Goal: Task Accomplishment & Management: Manage account settings

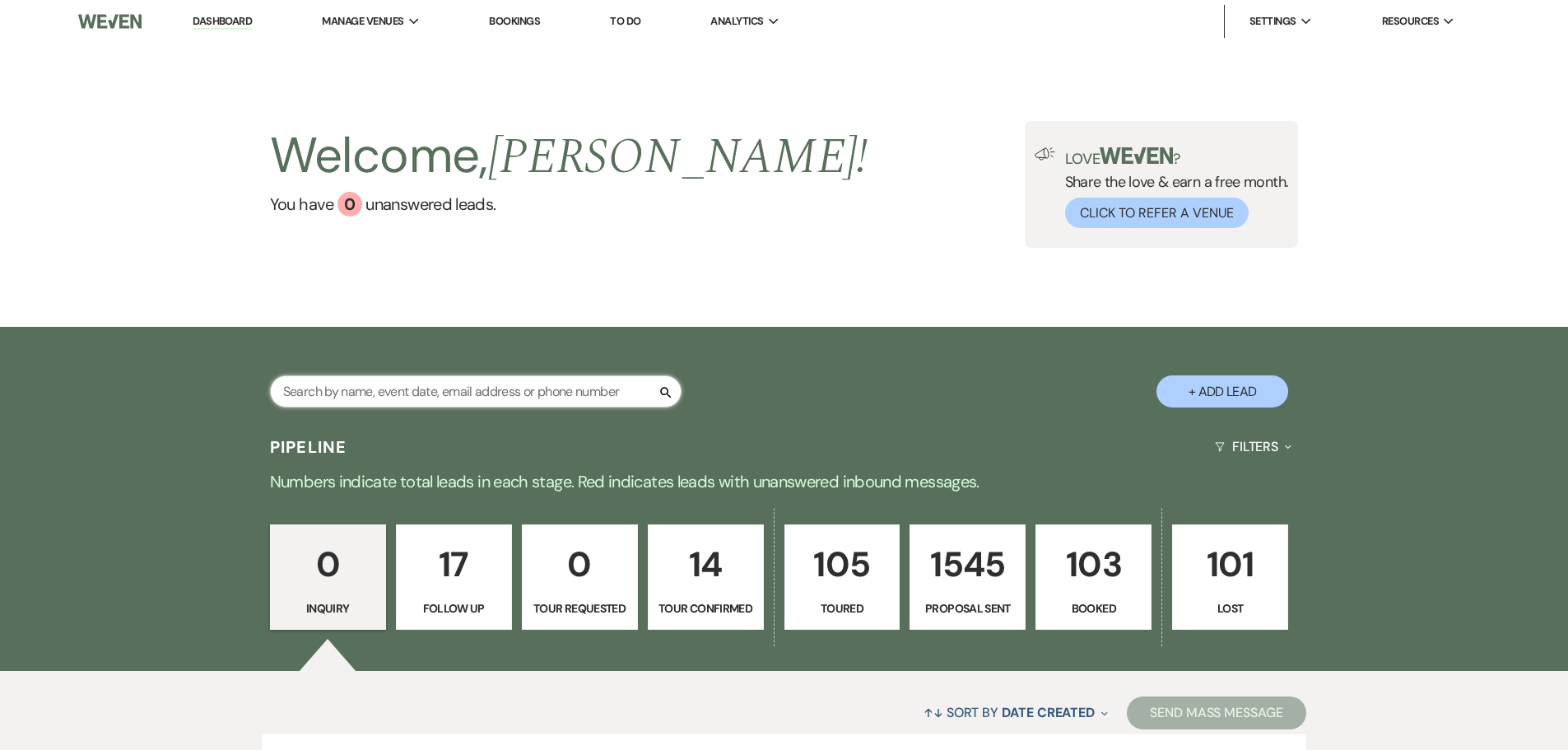
click at [549, 382] on input "text" at bounding box center [475, 392] width 412 height 32
type input "mel"
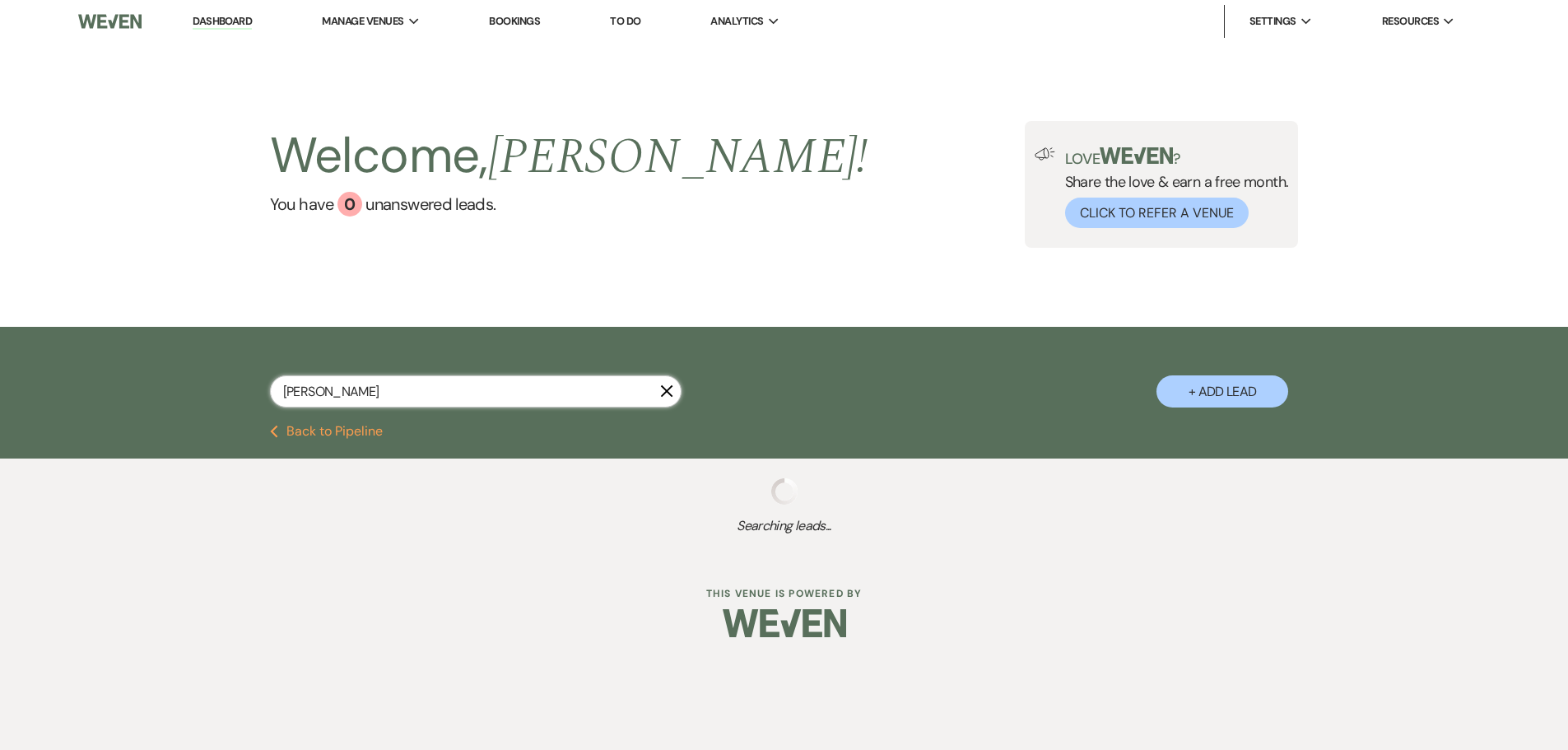
select select "9"
select select "6"
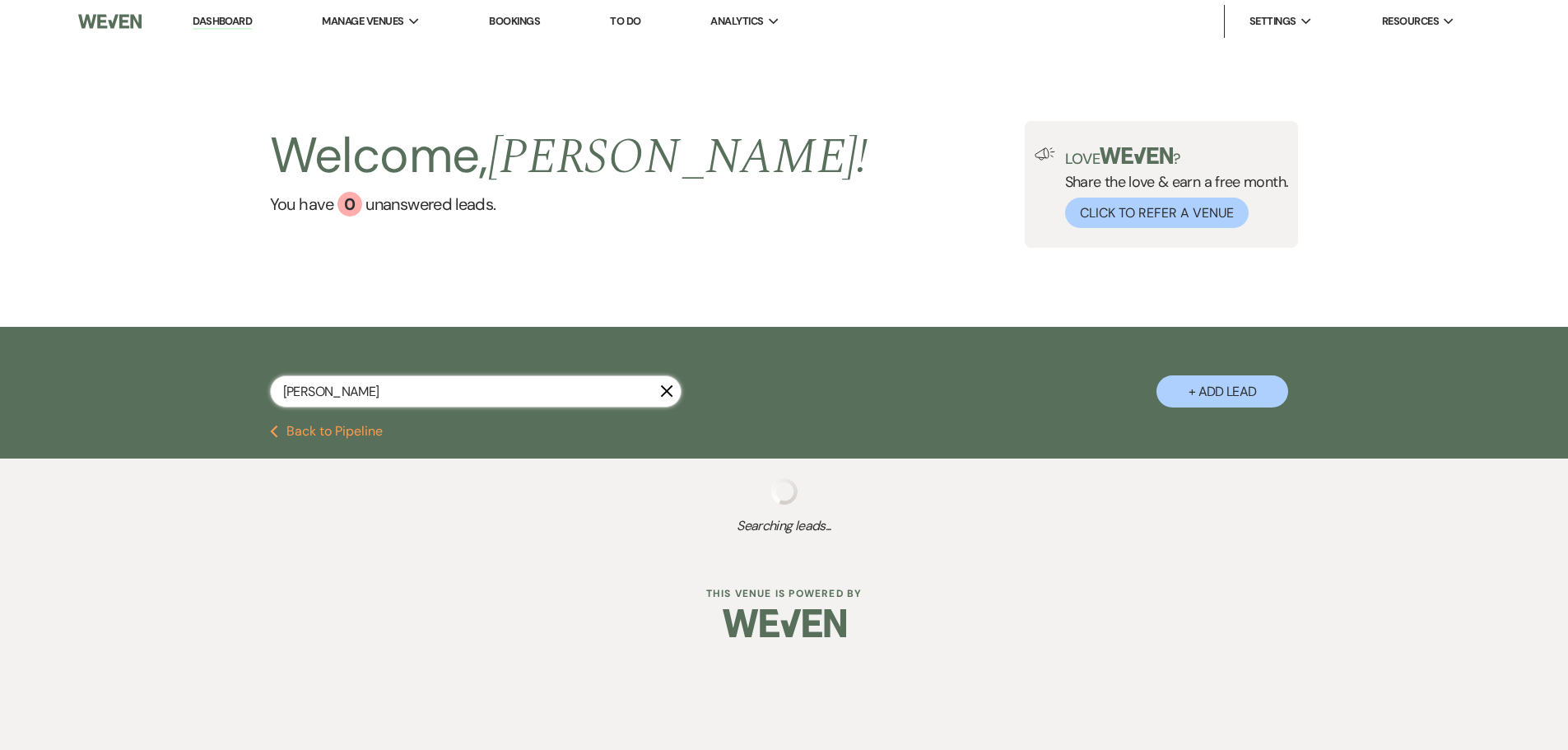
select select "6"
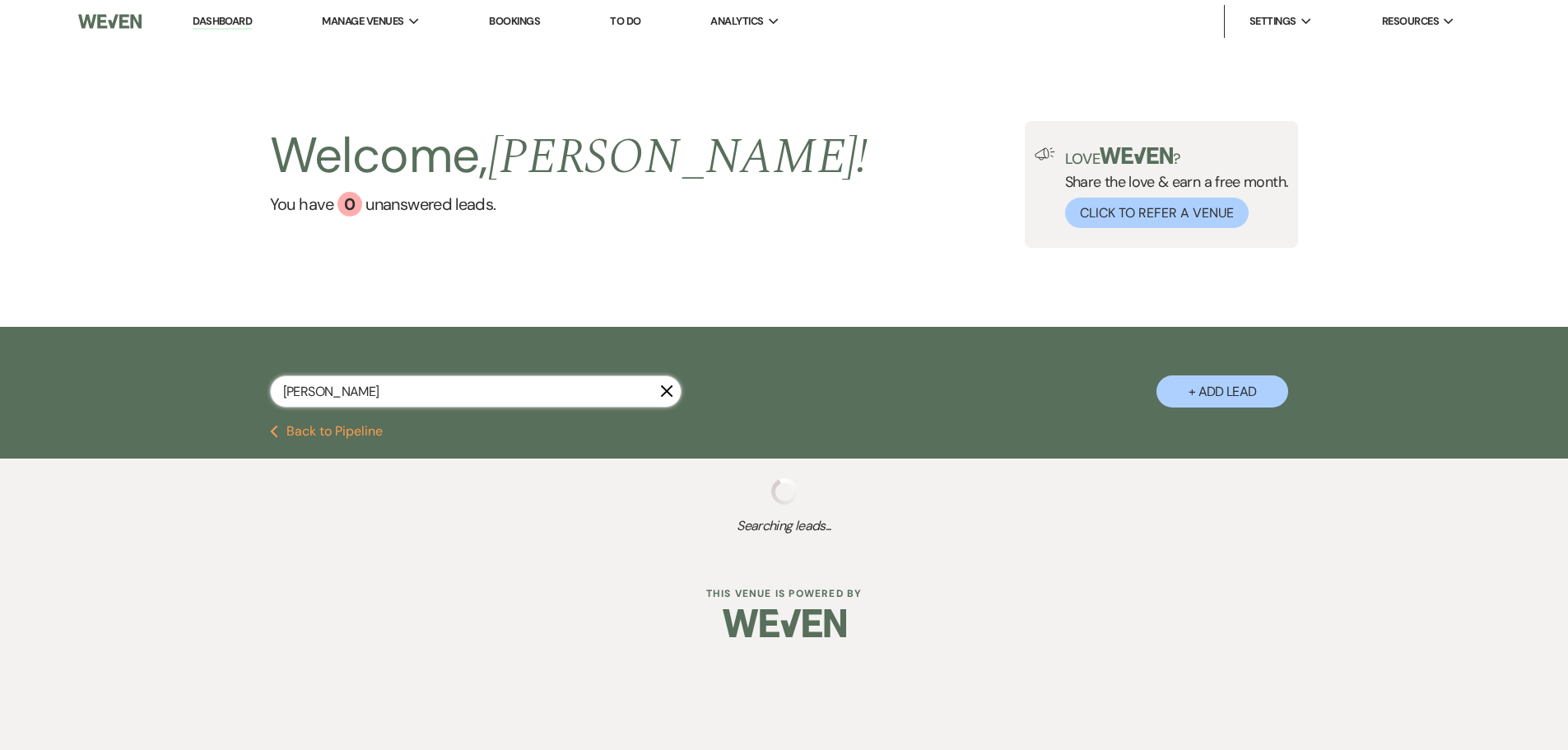
select select "6"
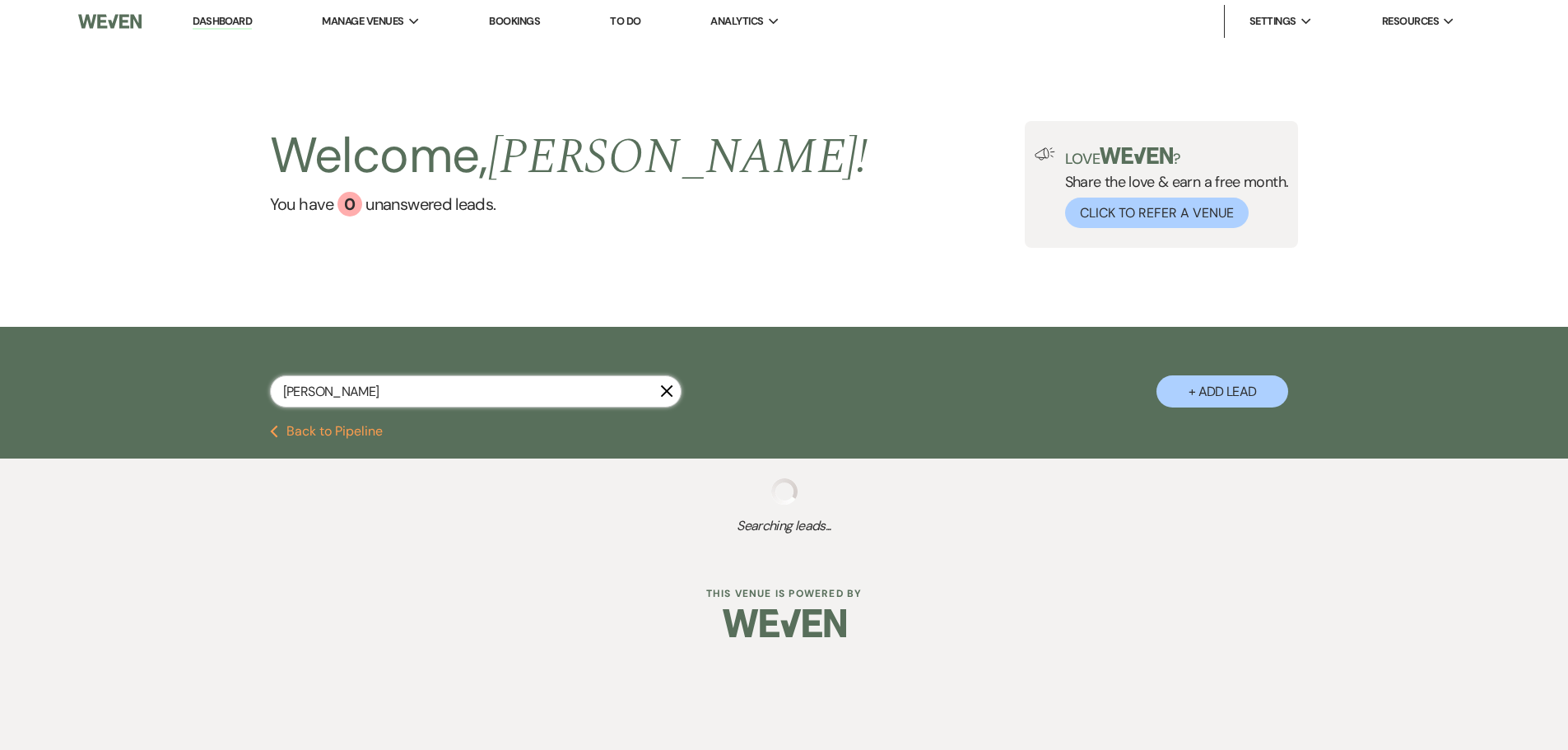
select select "6"
select select "5"
select select "6"
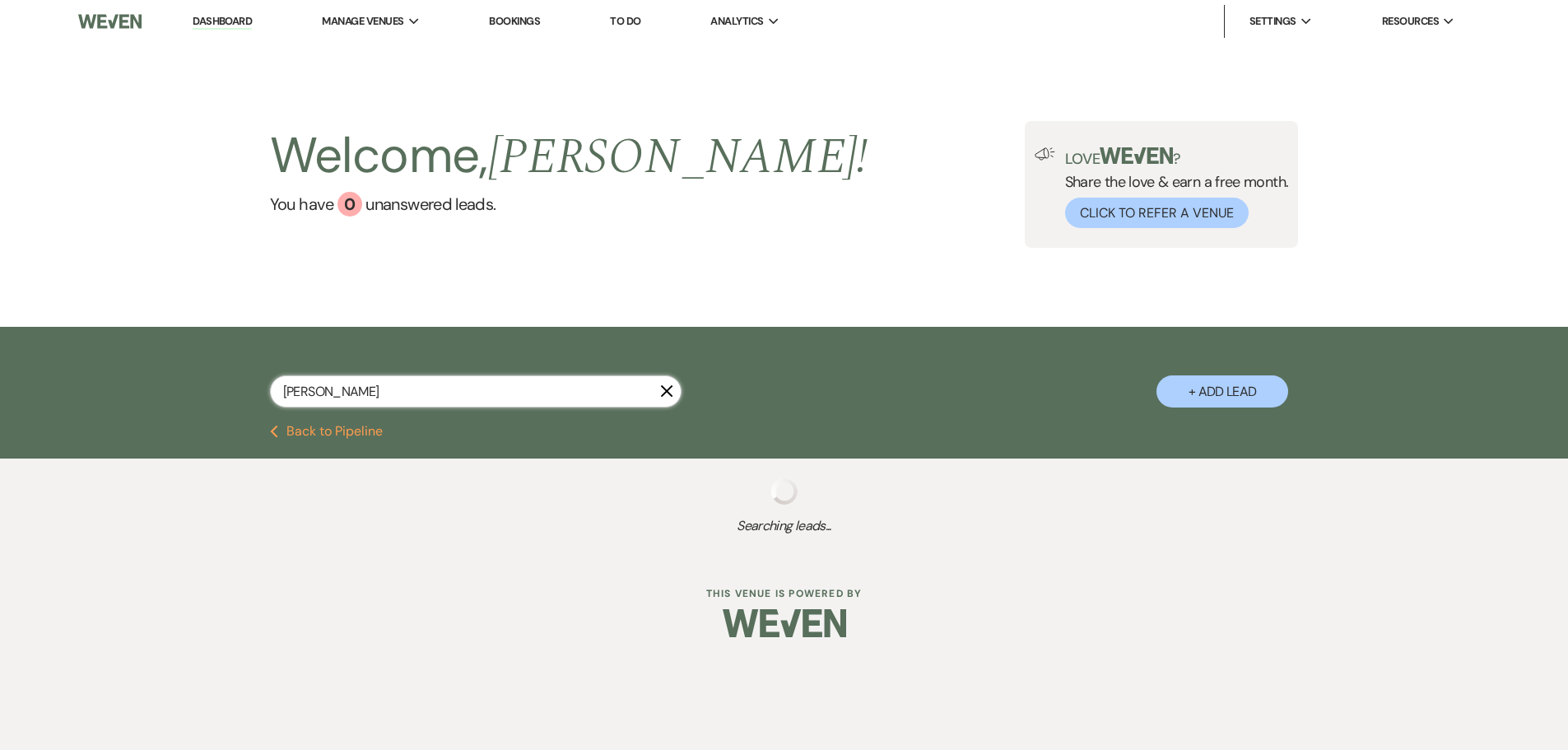
select select "6"
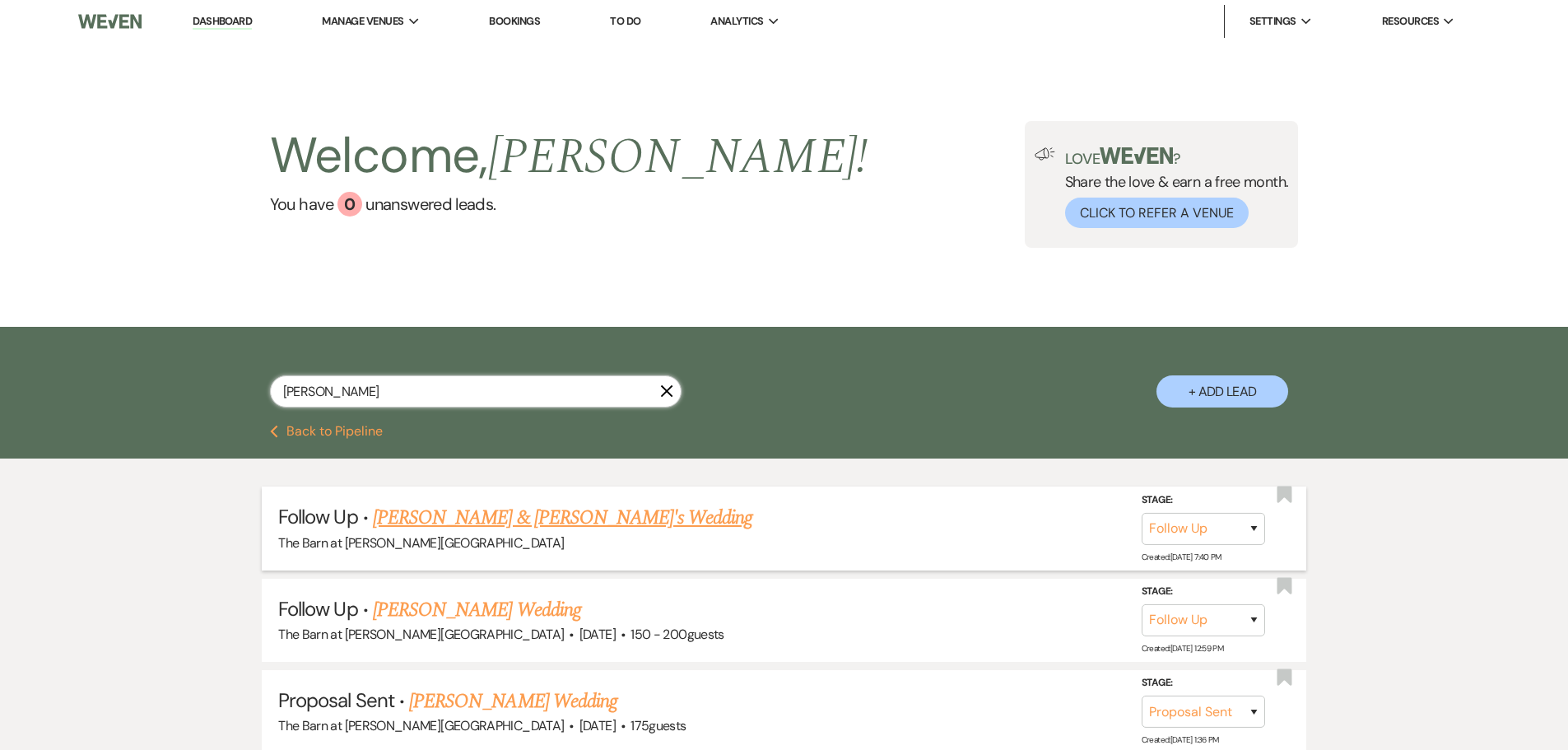
type input "mel"
click at [558, 522] on link "Melissa Mansfield & Fiance's Wedding" at bounding box center [563, 518] width 381 height 29
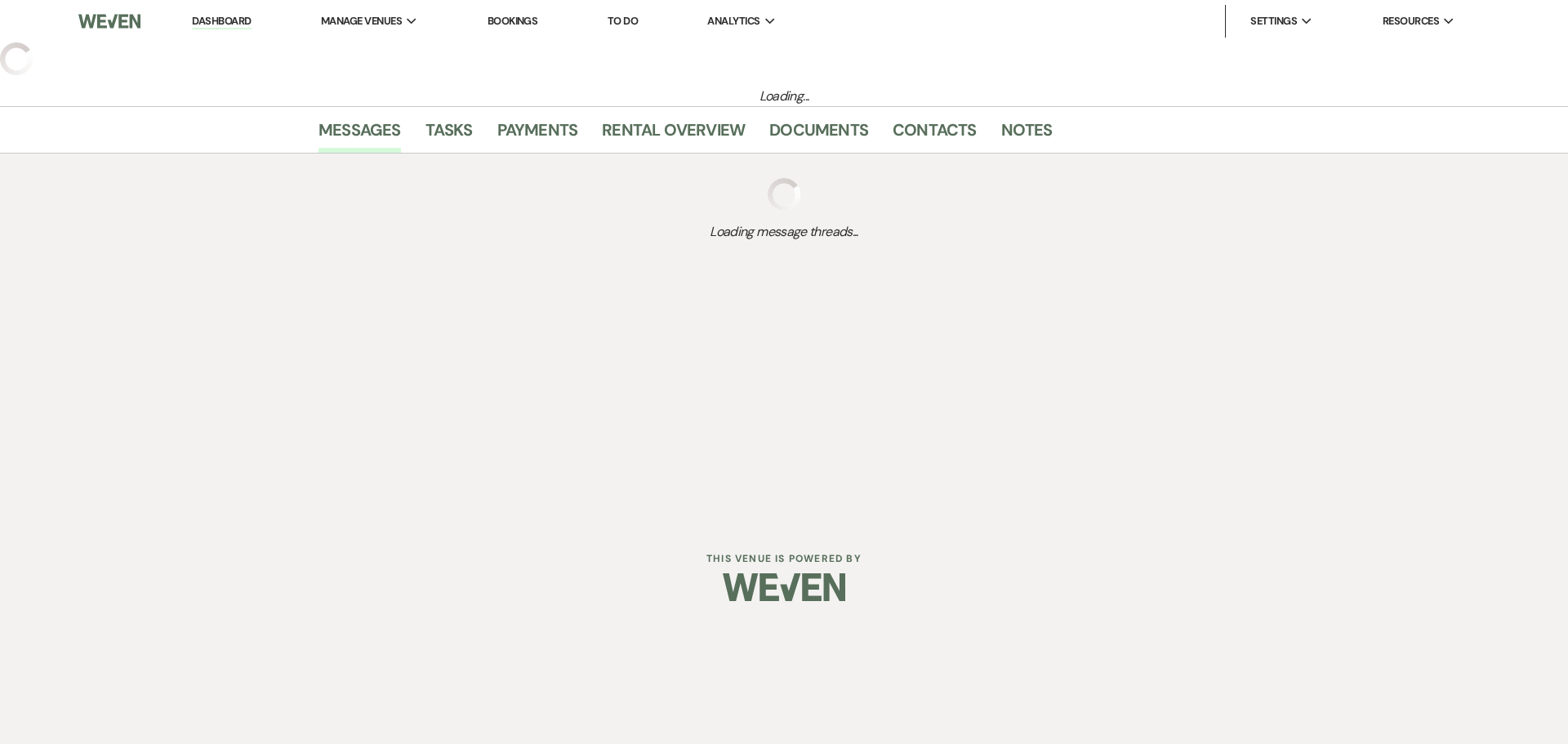
select select "9"
select select "3"
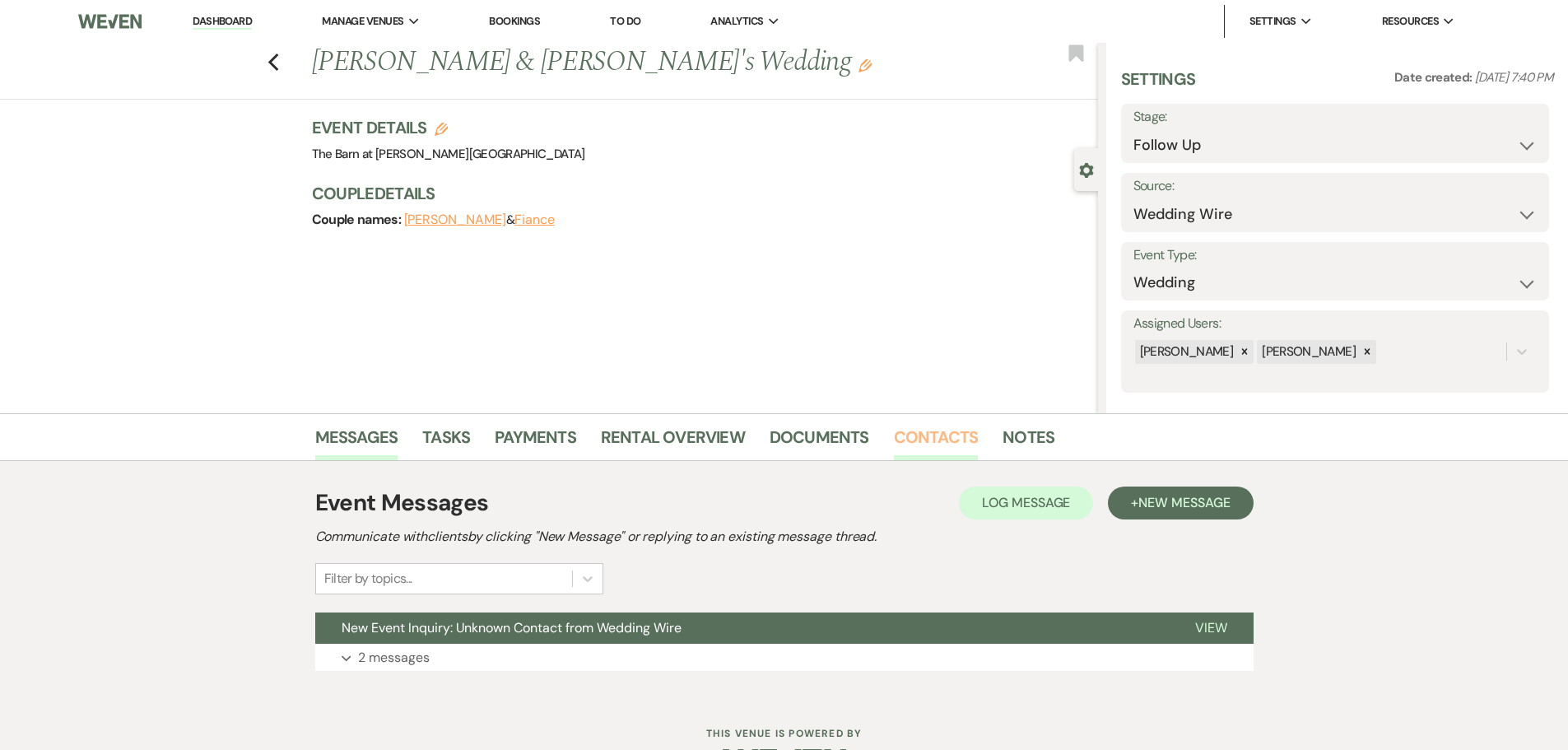
click at [909, 437] on link "Contacts" at bounding box center [936, 442] width 85 height 37
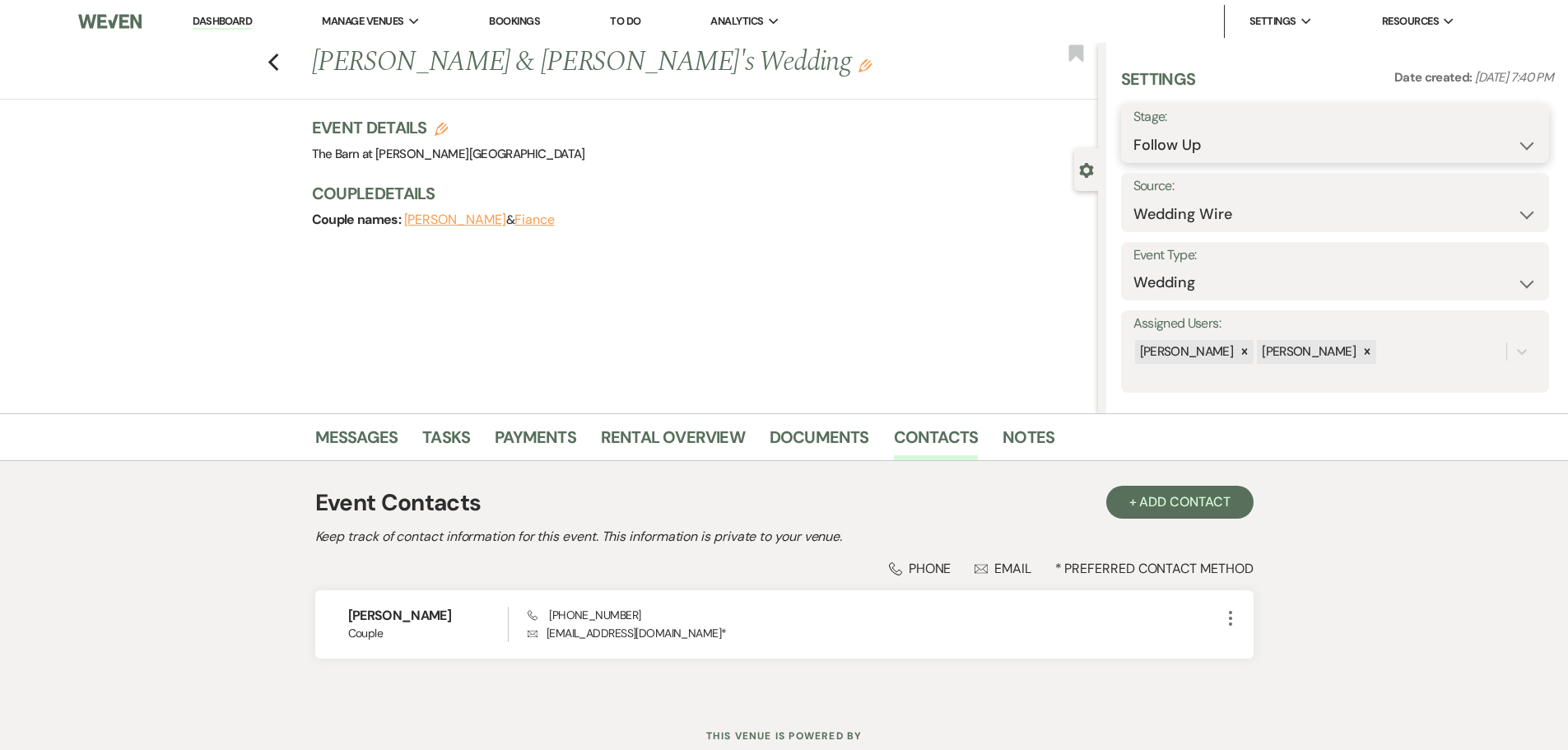
click at [1208, 135] on select "Inquiry Follow Up Tour Requested Tour Confirmed Toured Proposal Sent Booked Lost" at bounding box center [1335, 146] width 403 height 32
select select "4"
click at [1134, 130] on select "Inquiry Follow Up Tour Requested Tour Confirmed Toured Proposal Sent Booked Lost" at bounding box center [1335, 146] width 403 height 32
click at [1514, 140] on button "Save" at bounding box center [1503, 133] width 93 height 33
click at [348, 438] on link "Messages" at bounding box center [356, 442] width 83 height 37
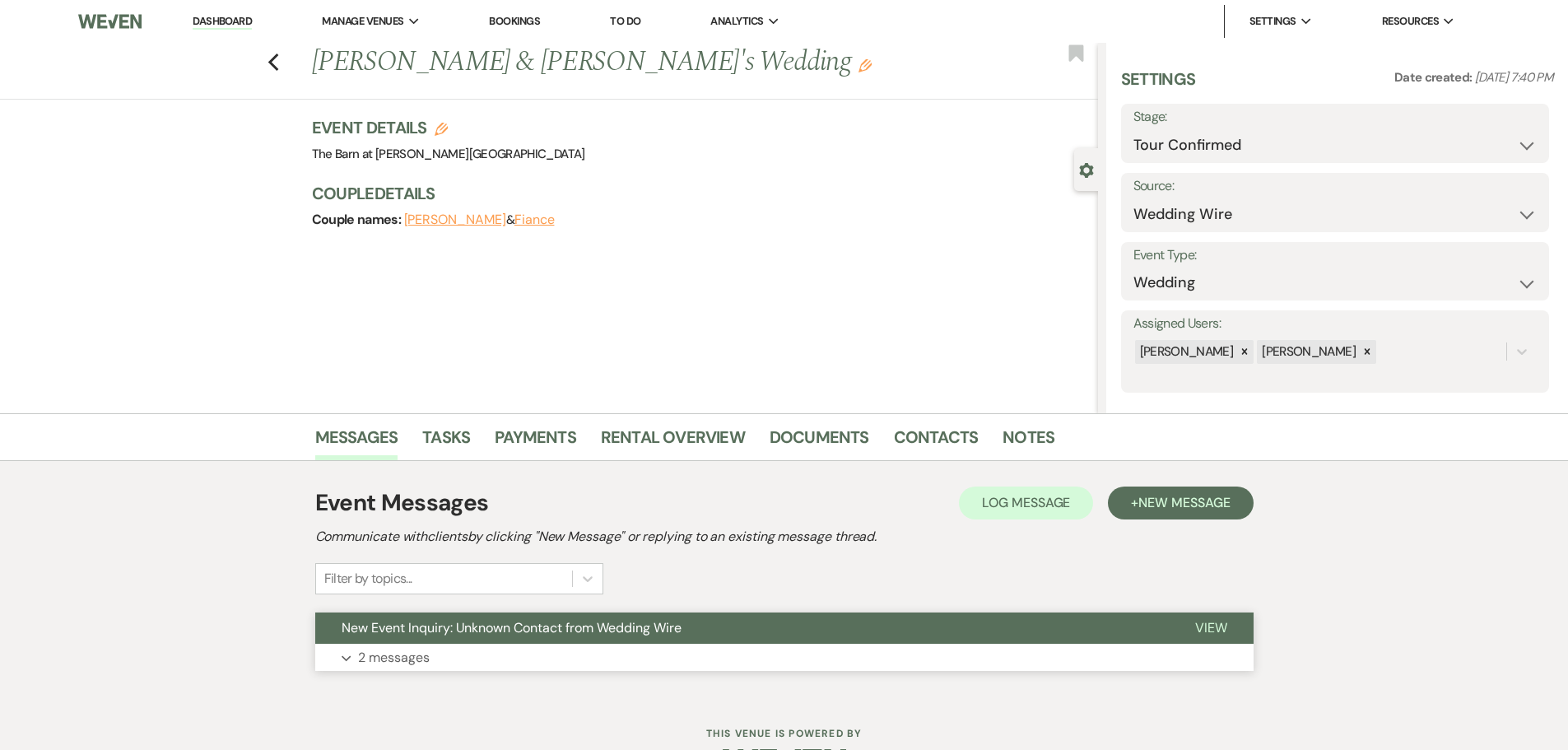
click at [419, 659] on p "2 messages" at bounding box center [394, 658] width 71 height 21
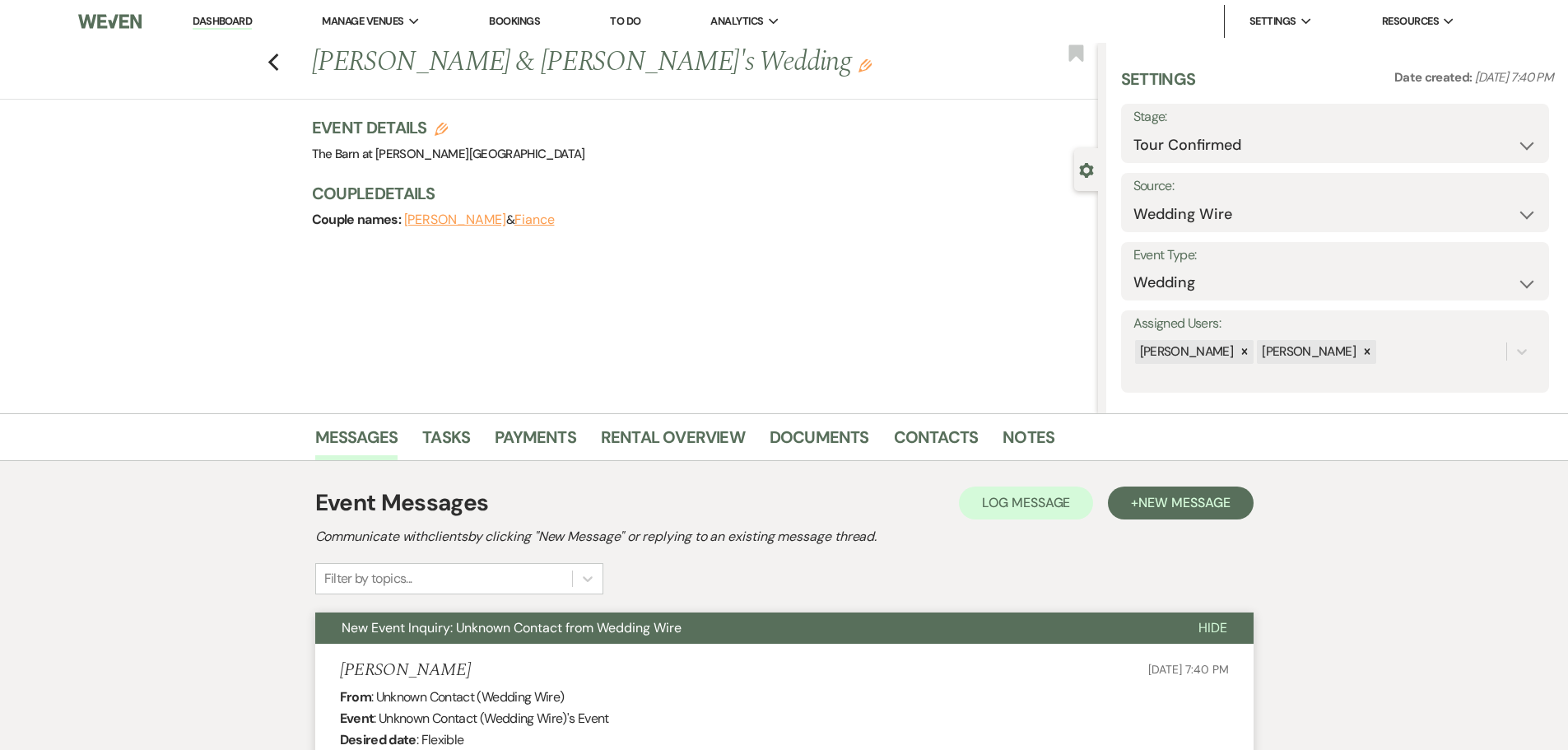
click at [241, 27] on link "Dashboard" at bounding box center [222, 22] width 59 height 16
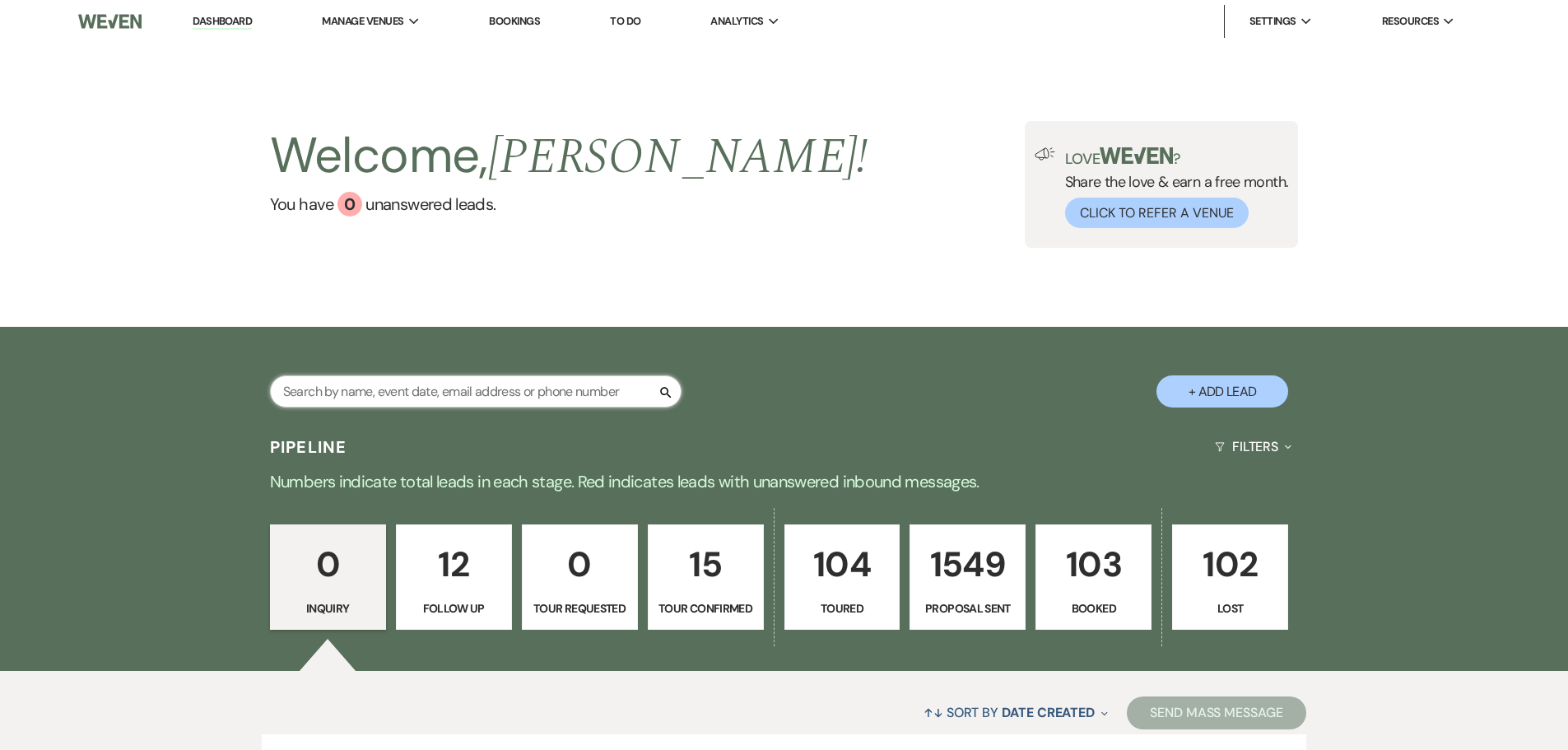
click at [439, 394] on input "text" at bounding box center [475, 392] width 412 height 32
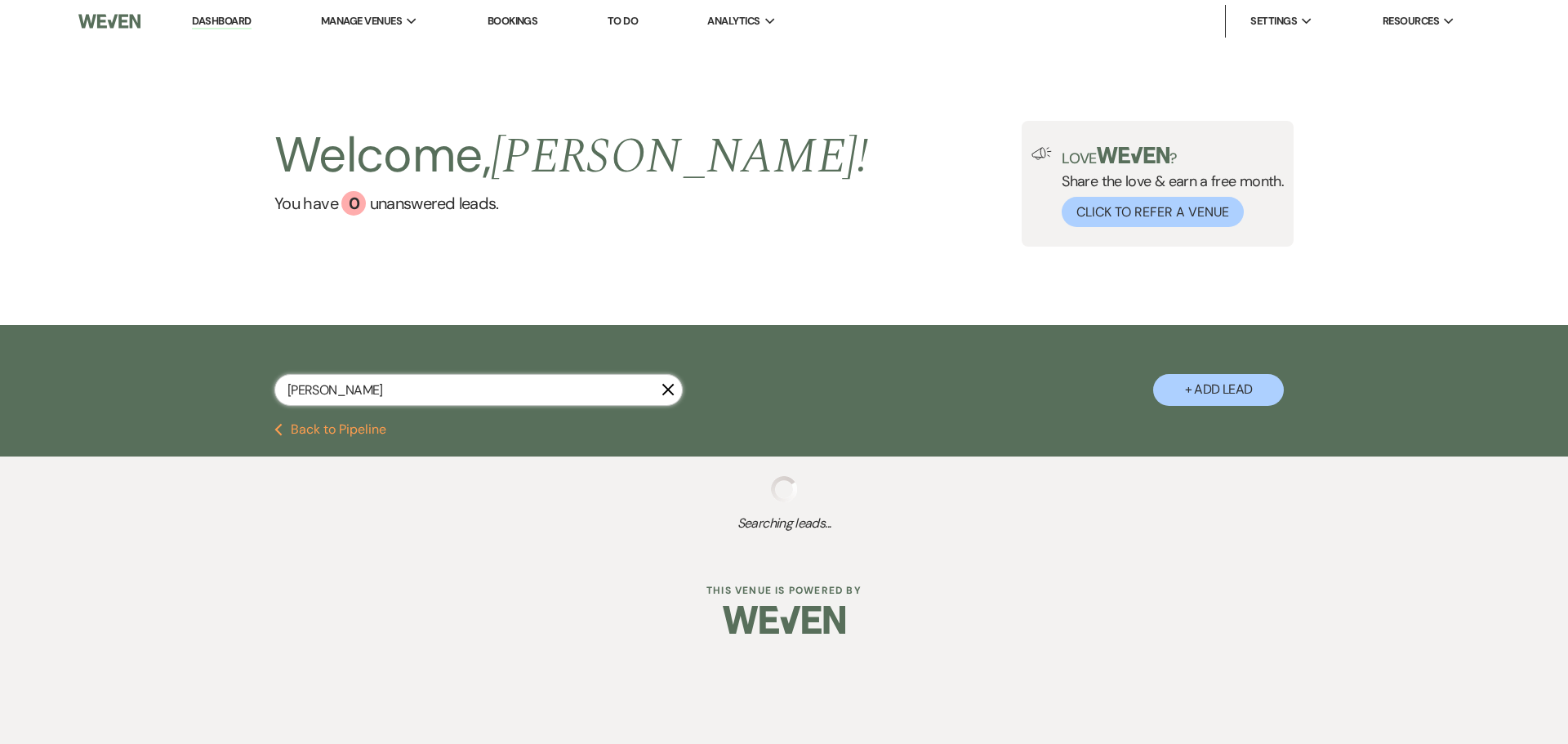
type input "meli"
select select "4"
select select "9"
select select "6"
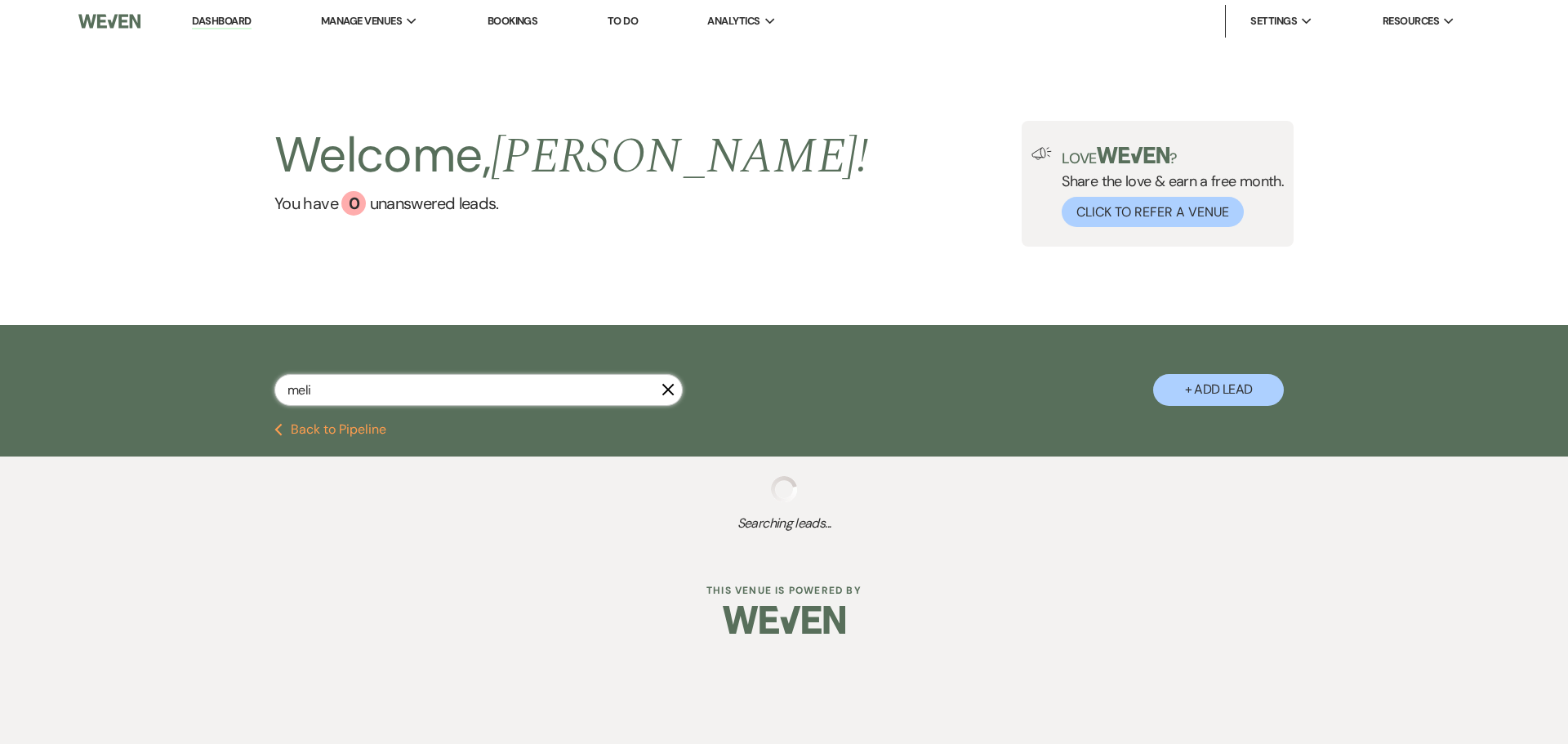
select select "6"
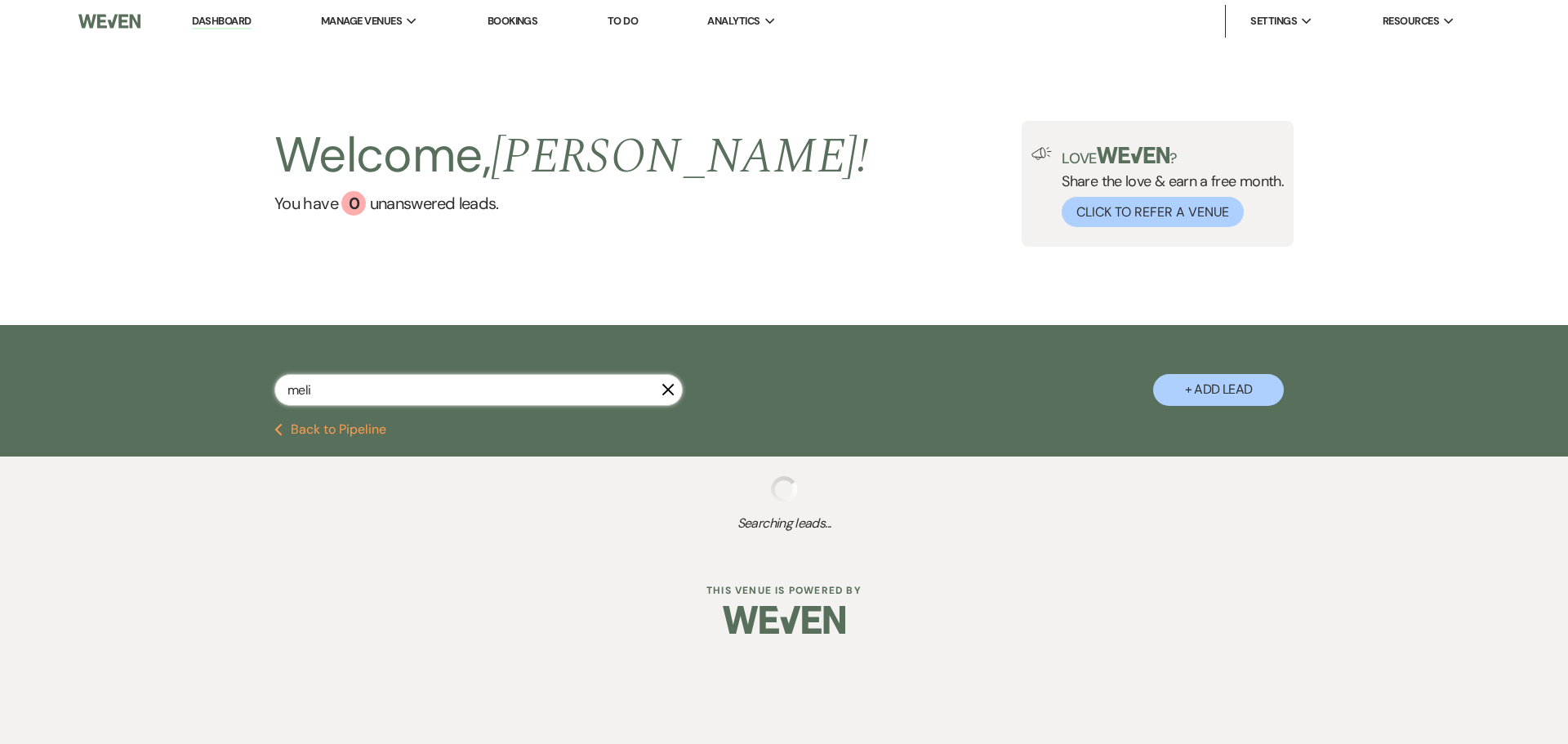
select select "6"
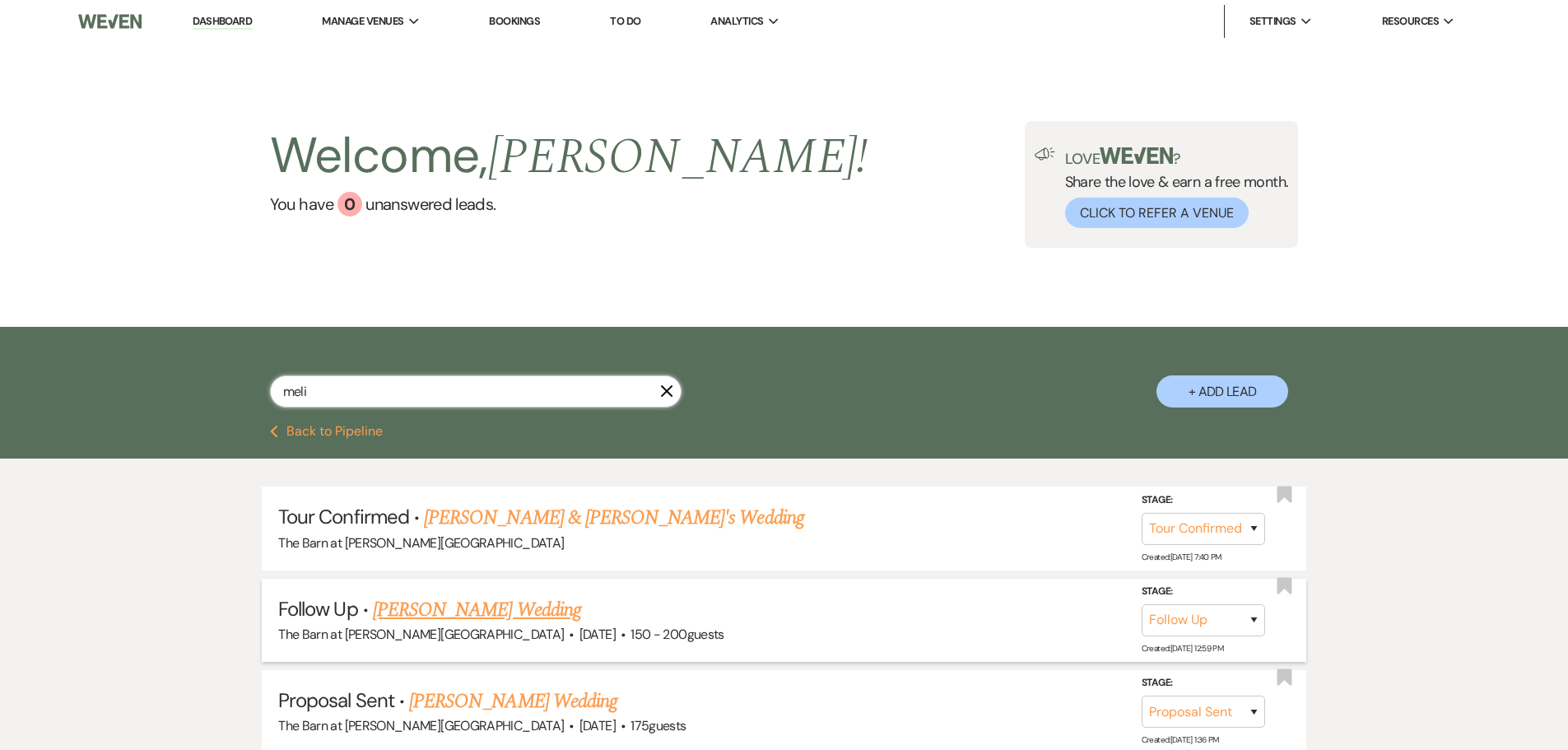
type input "meli"
click at [503, 609] on link "Melissa Mansfield's Wedding" at bounding box center [476, 610] width 208 height 29
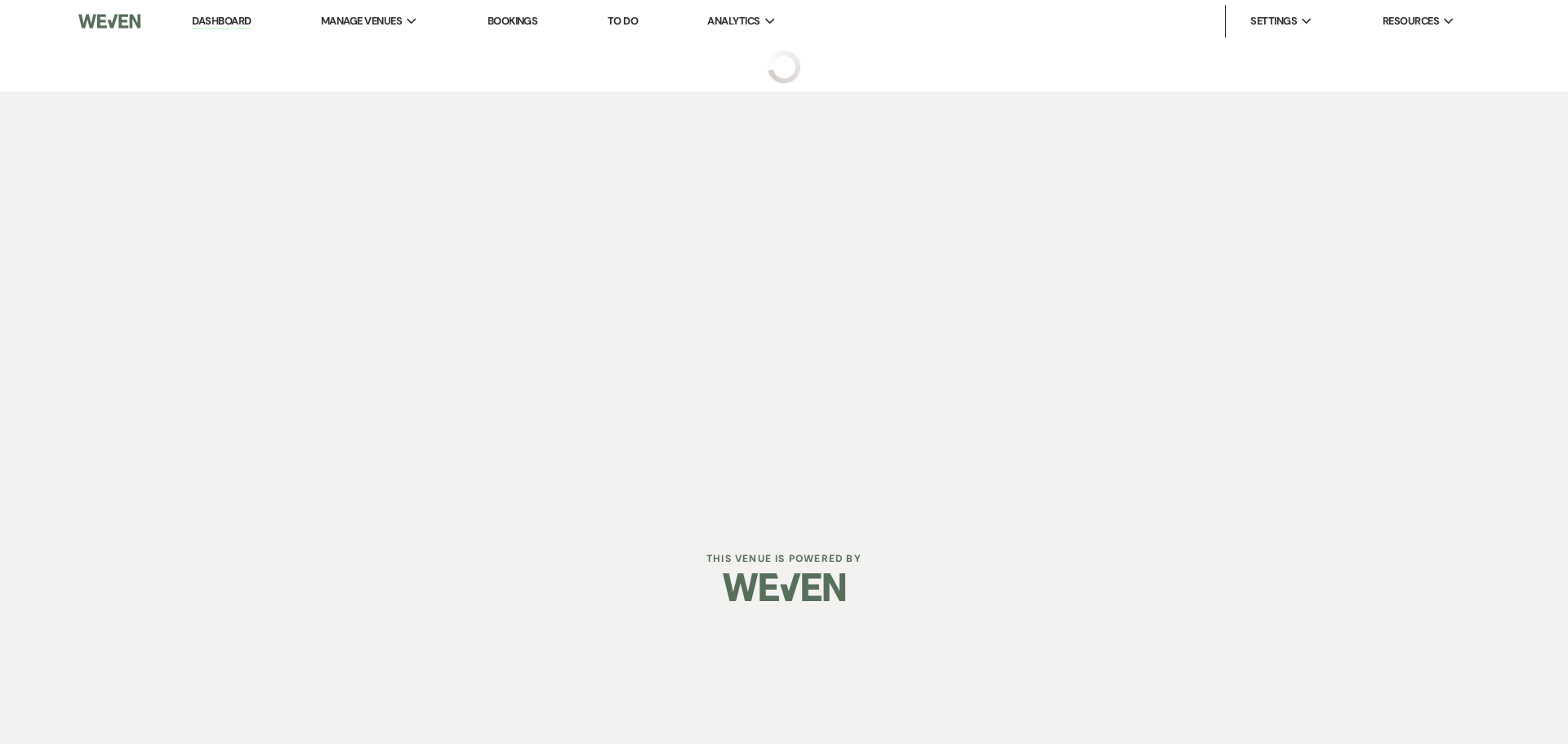
select select "9"
select select "3"
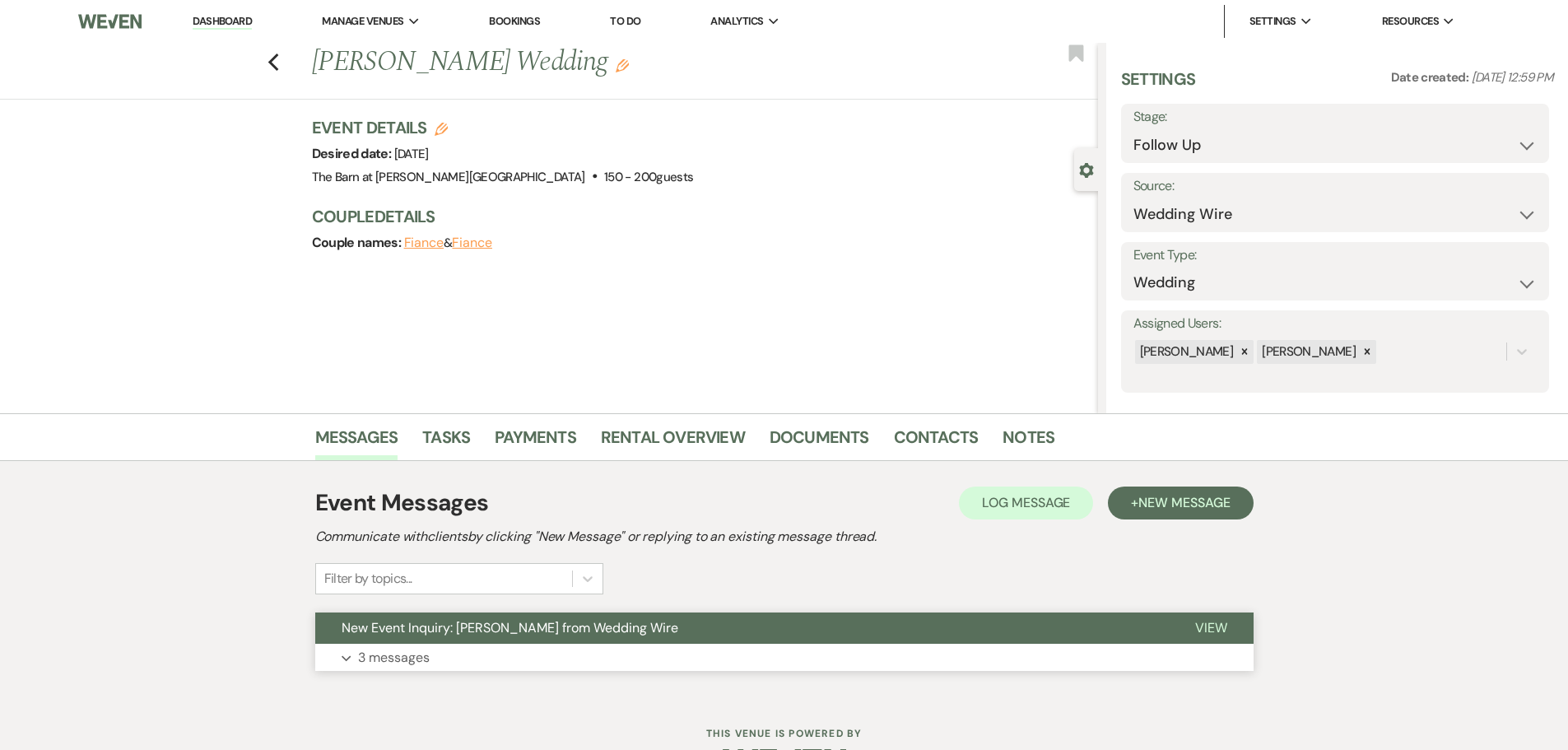
click at [411, 645] on button "Expand 3 messages" at bounding box center [784, 658] width 938 height 28
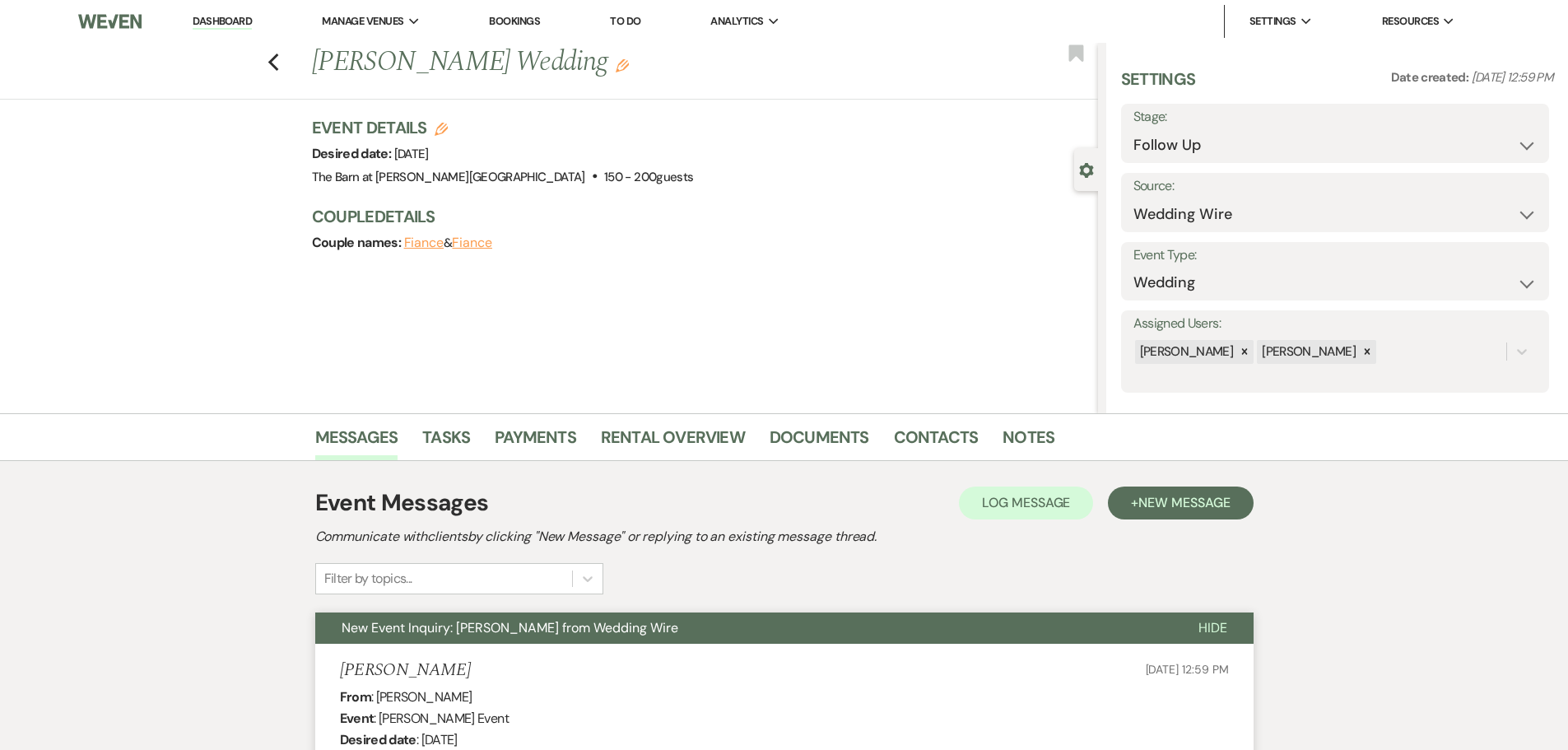
click at [236, 13] on li "Dashboard" at bounding box center [222, 21] width 76 height 33
click at [232, 19] on link "Dashboard" at bounding box center [222, 22] width 59 height 16
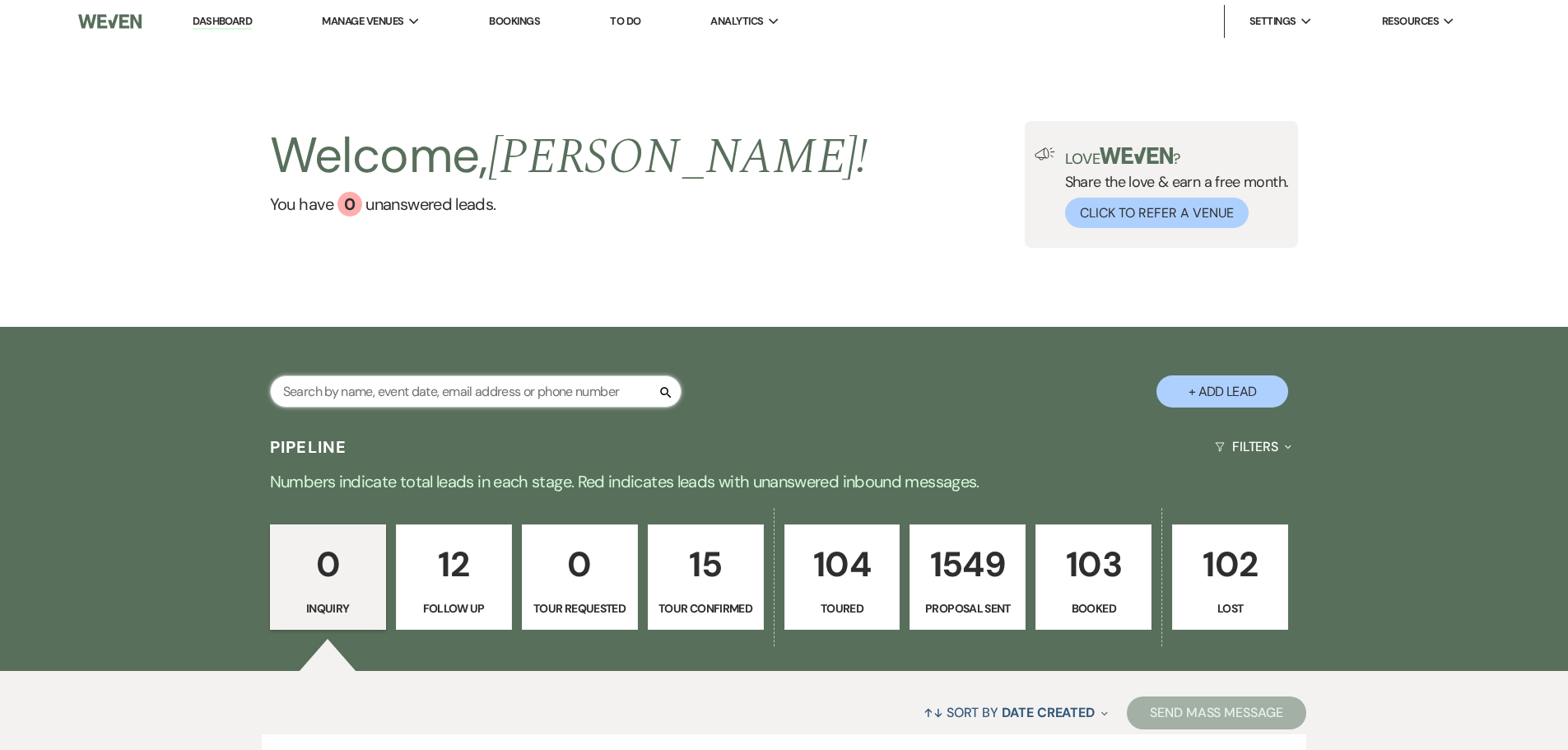
drag, startPoint x: 547, startPoint y: 400, endPoint x: 534, endPoint y: 392, distance: 15.3
click at [547, 400] on input "text" at bounding box center [475, 392] width 412 height 32
type input "bail"
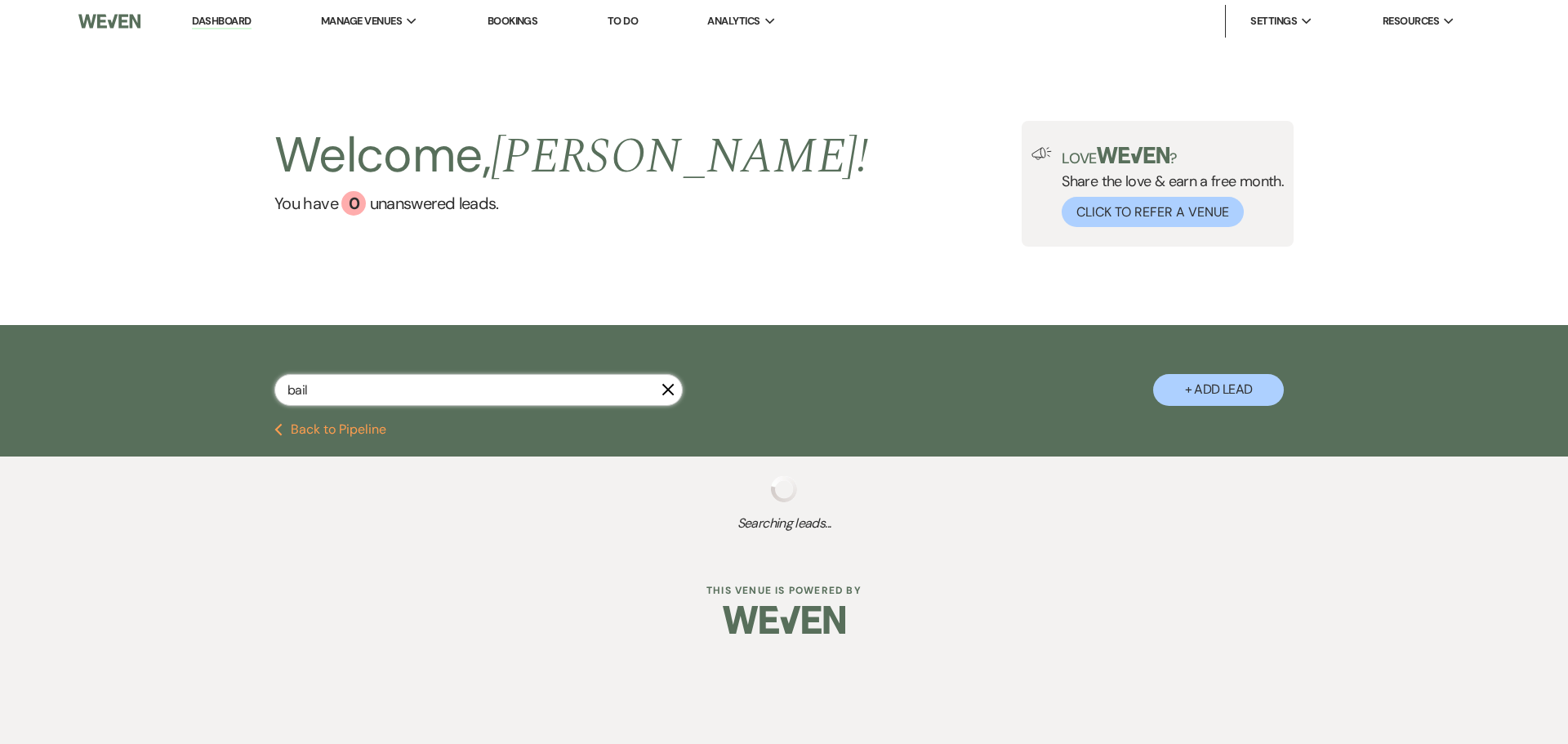
select select "6"
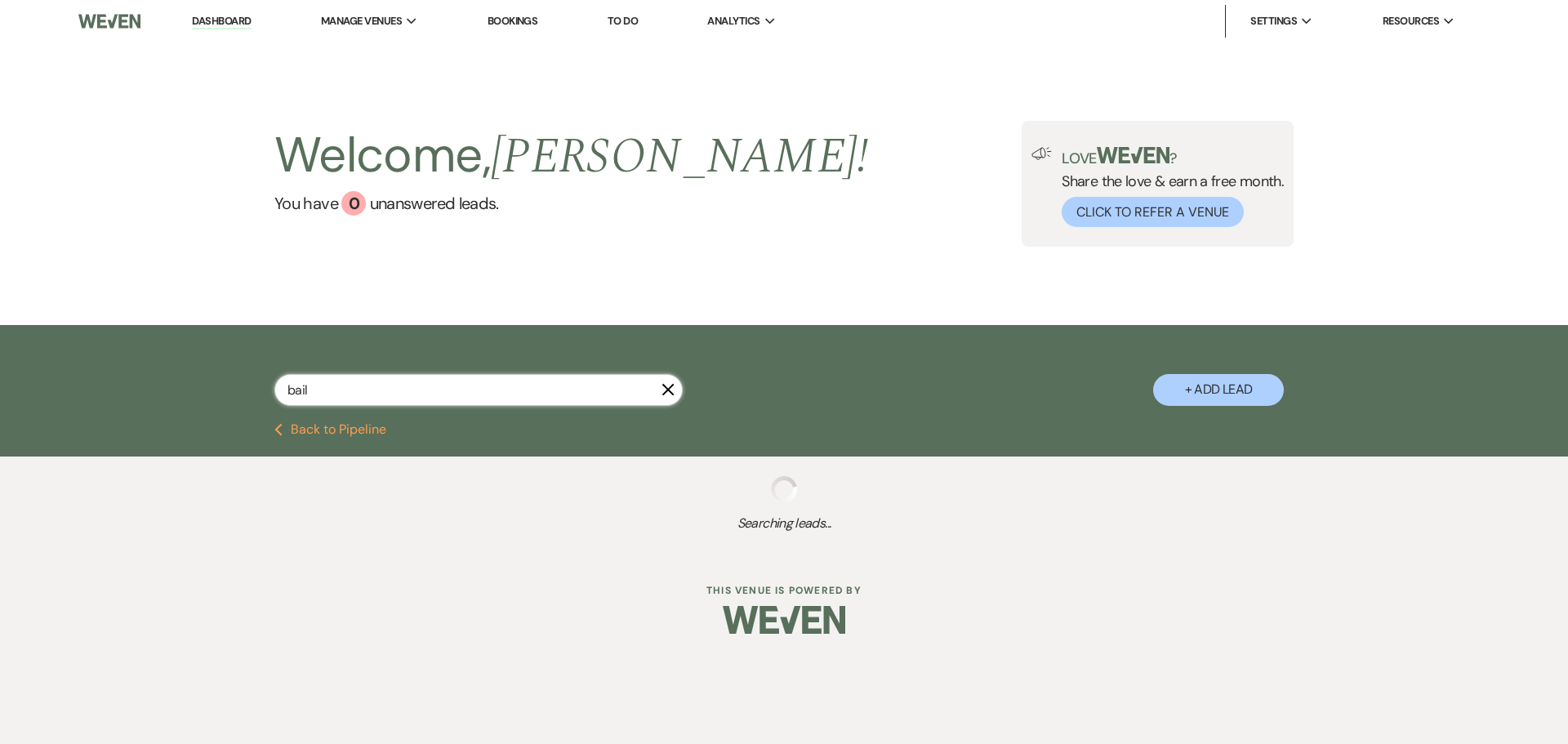
select select "6"
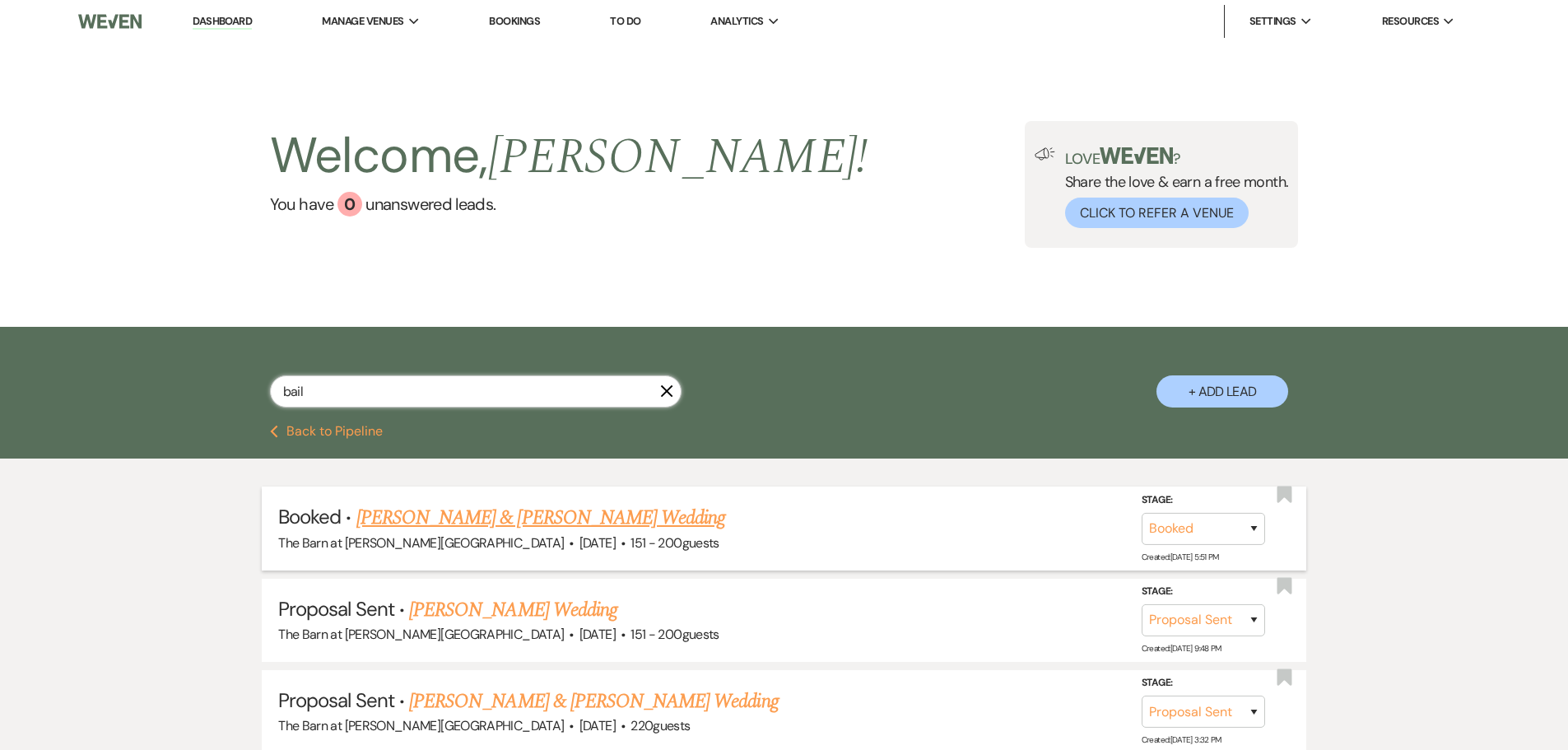
type input "bail"
click at [566, 515] on link "[PERSON_NAME] & [PERSON_NAME] Wedding" at bounding box center [541, 518] width 369 height 29
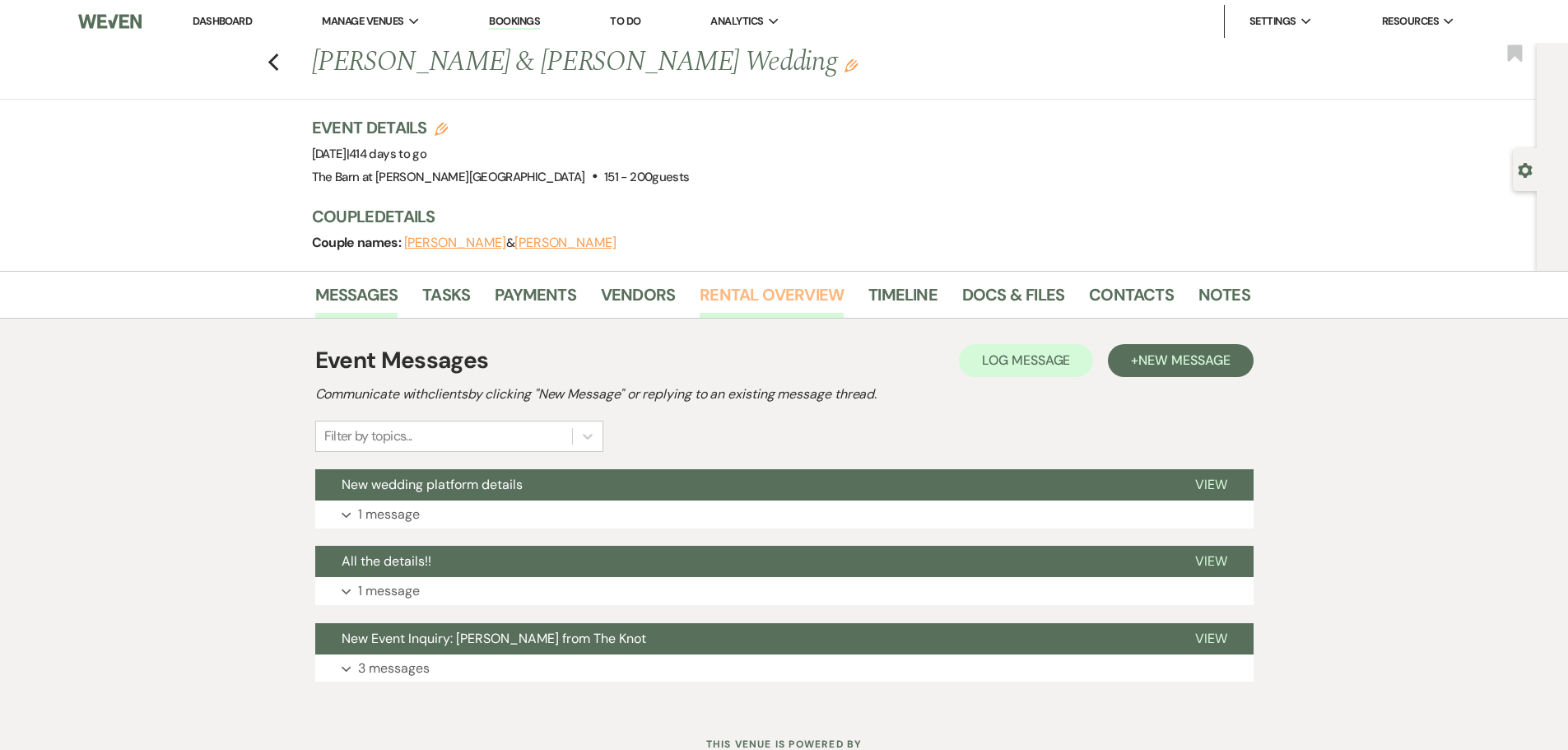
click at [742, 290] on link "Rental Overview" at bounding box center [771, 299] width 144 height 37
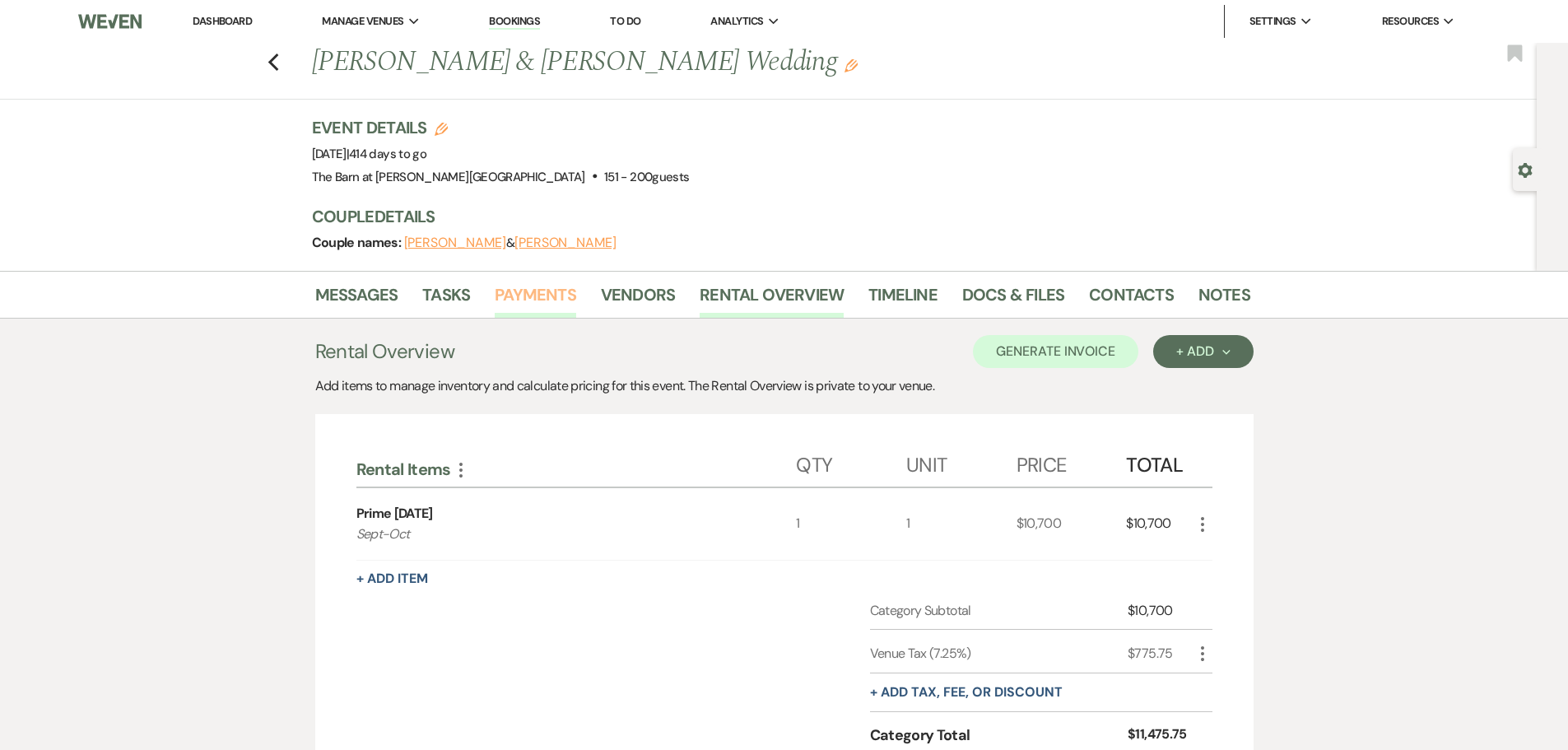
click at [540, 293] on link "Payments" at bounding box center [535, 299] width 81 height 37
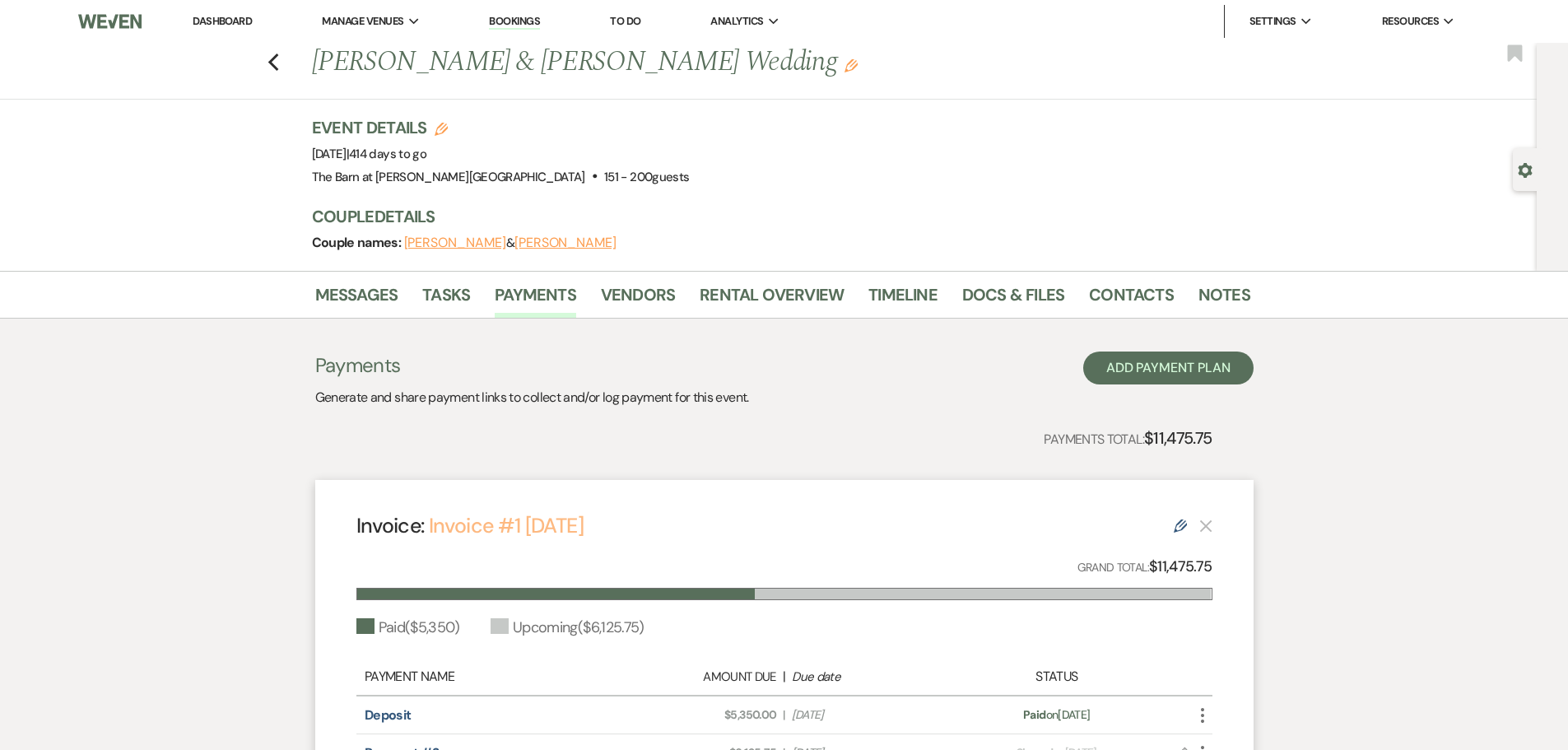
click at [474, 514] on link "Invoice #1 [DATE]" at bounding box center [506, 526] width 155 height 27
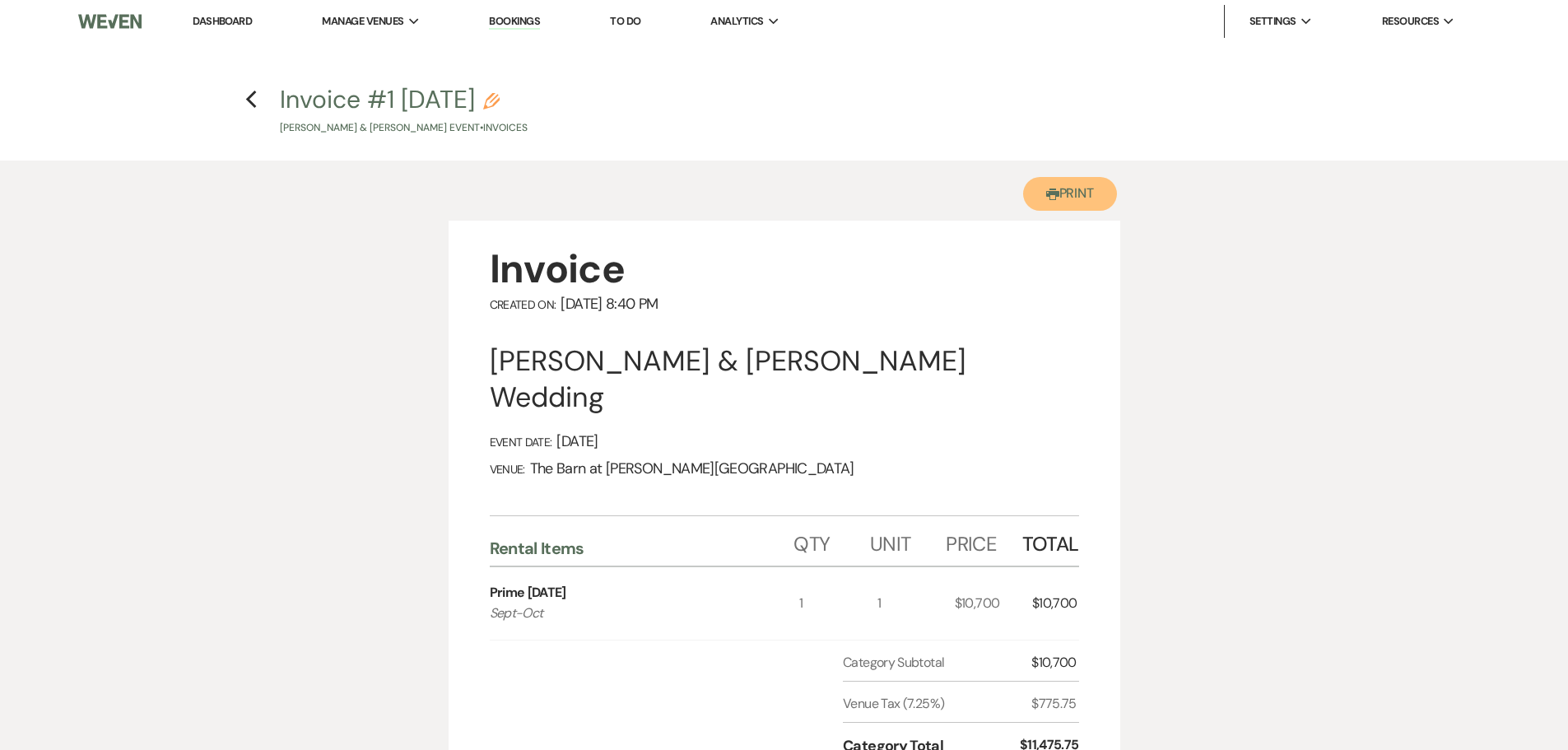
click at [1060, 187] on button "Printer Print" at bounding box center [1070, 194] width 95 height 34
